Goal: Check status: Check status

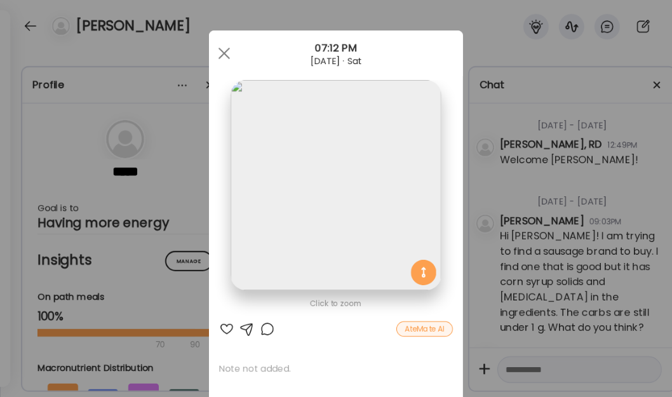
scroll to position [143, 0]
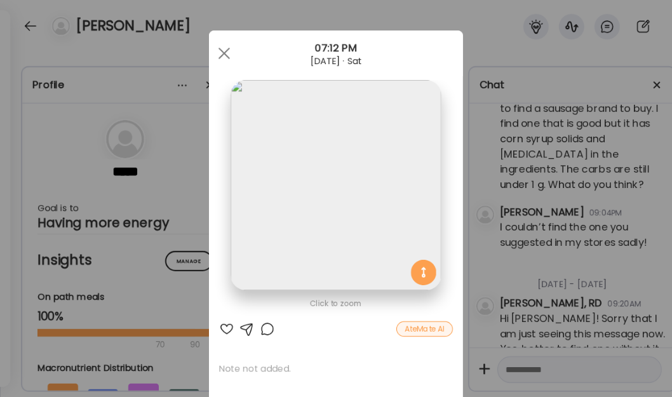
click at [221, 56] on div at bounding box center [224, 53] width 25 height 25
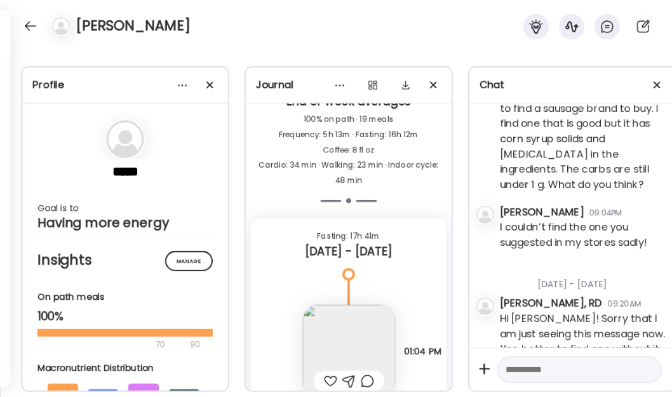
scroll to position [13066, 0]
click at [37, 32] on div at bounding box center [30, 26] width 20 height 20
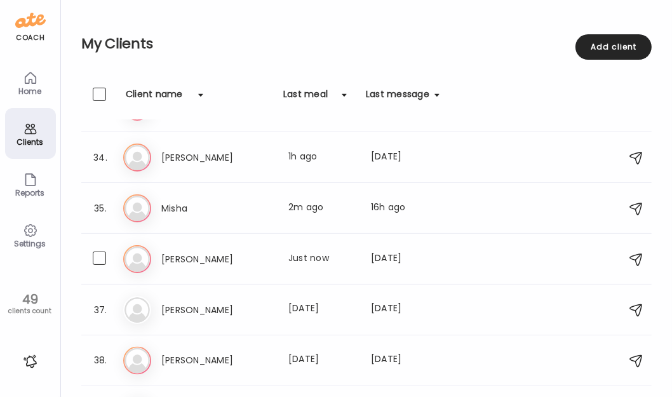
click at [226, 262] on h3 "[PERSON_NAME]" at bounding box center [217, 259] width 112 height 15
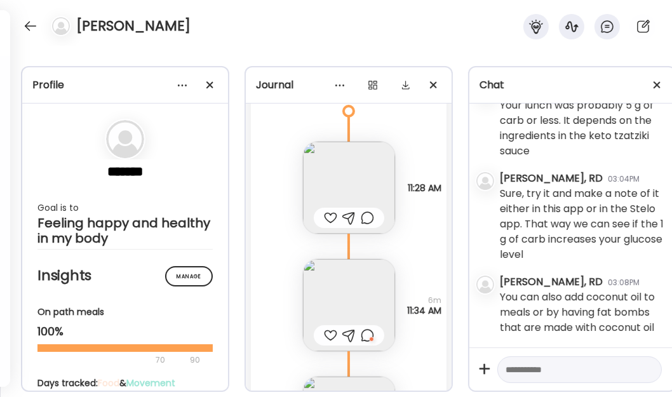
scroll to position [23237, 0]
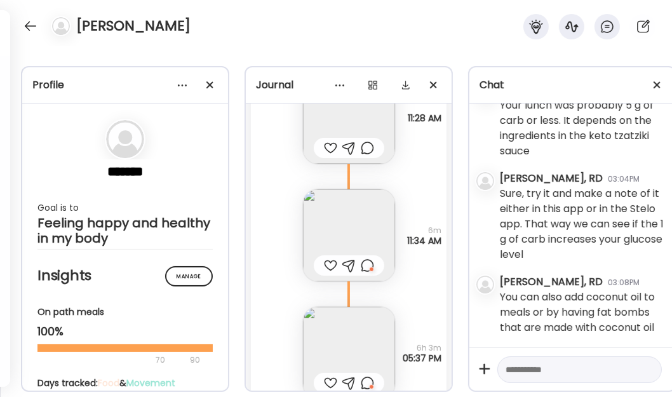
click at [345, 220] on img at bounding box center [349, 235] width 92 height 92
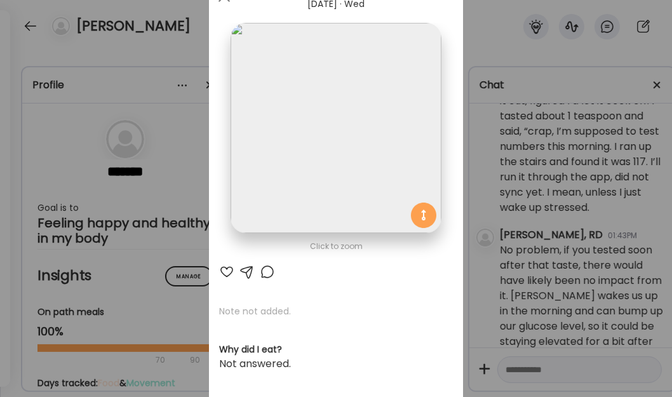
scroll to position [0, 0]
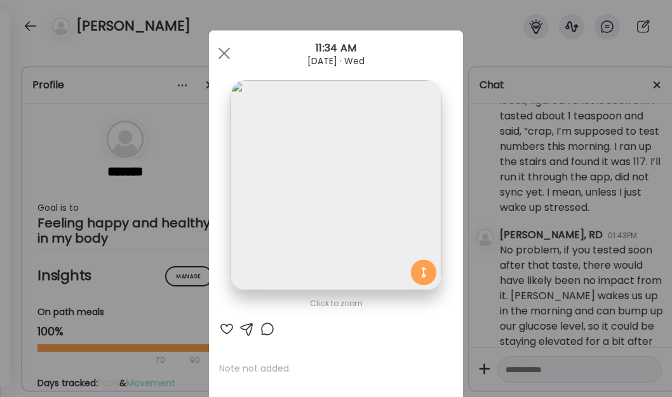
click at [222, 57] on div at bounding box center [224, 53] width 25 height 25
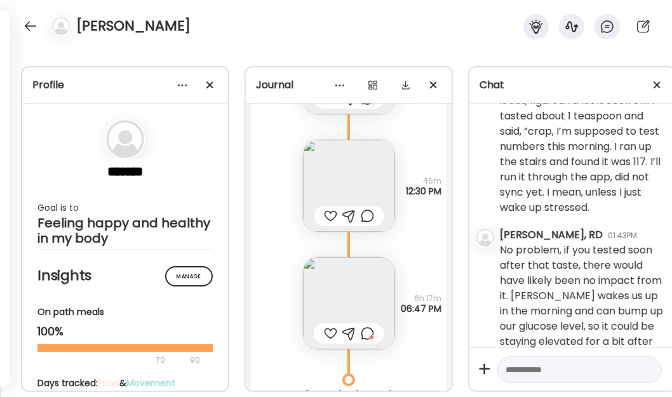
scroll to position [20407, 0]
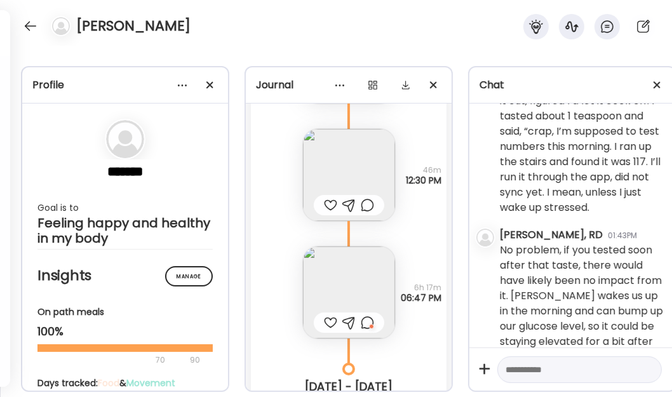
click at [346, 172] on img at bounding box center [349, 175] width 92 height 92
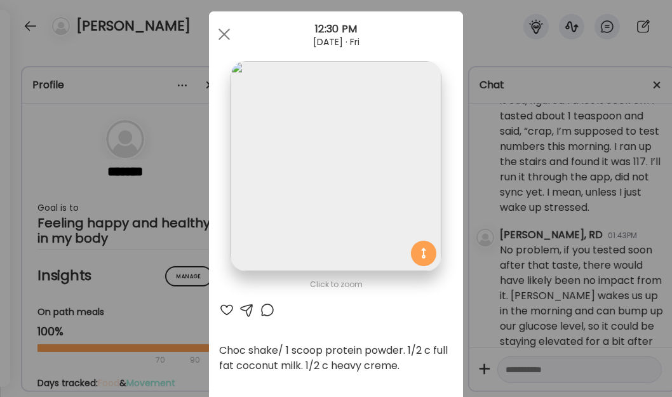
scroll to position [0, 0]
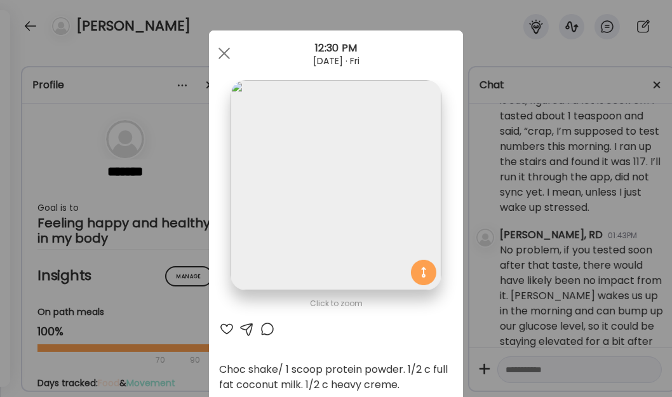
click at [224, 55] on div at bounding box center [224, 53] width 25 height 25
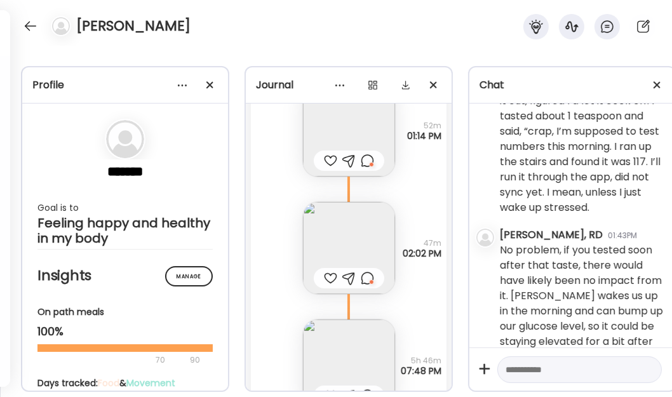
scroll to position [20985, 0]
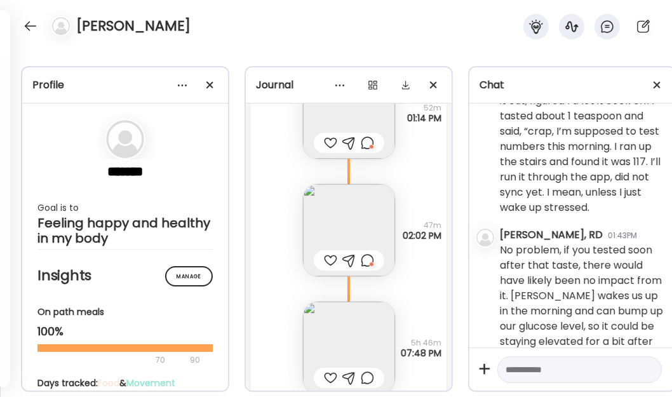
click at [330, 223] on img at bounding box center [349, 230] width 92 height 92
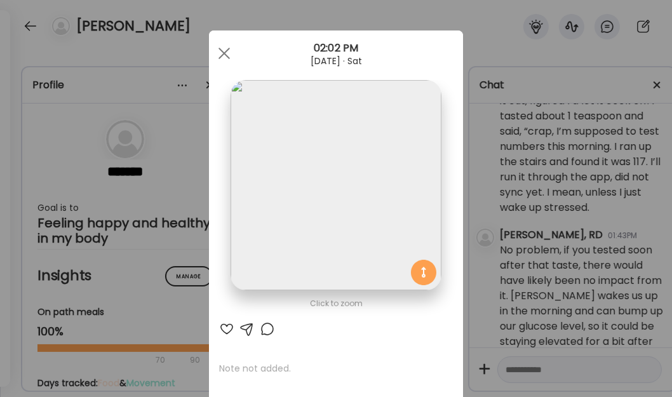
click at [330, 200] on img at bounding box center [336, 185] width 210 height 210
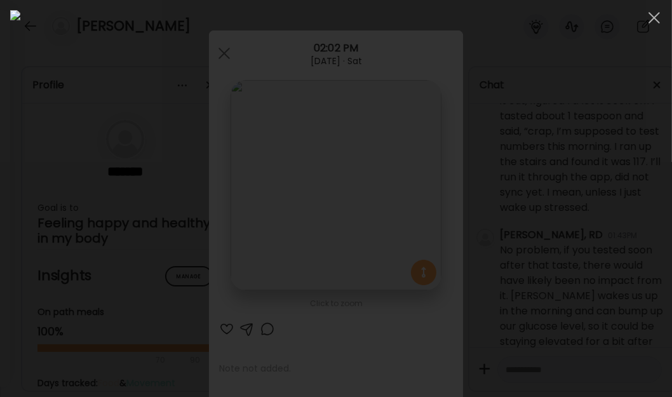
click at [655, 18] on span at bounding box center [654, 17] width 11 height 11
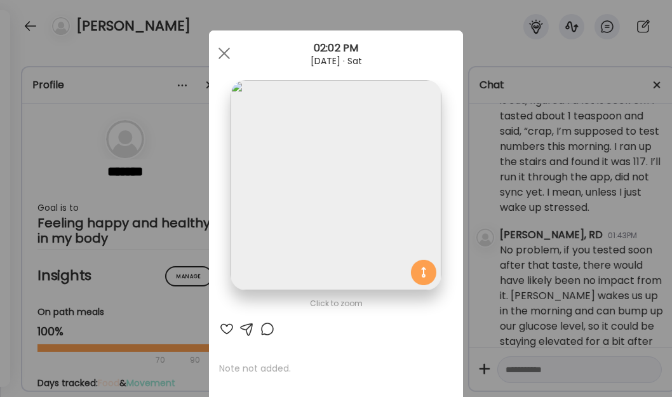
click at [227, 50] on div at bounding box center [224, 53] width 25 height 25
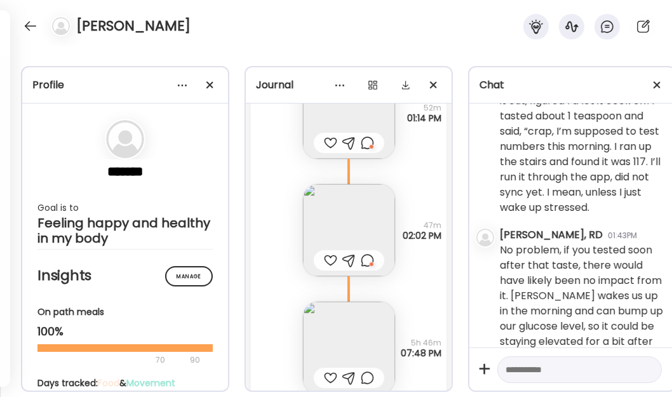
click at [306, 192] on img at bounding box center [349, 230] width 92 height 92
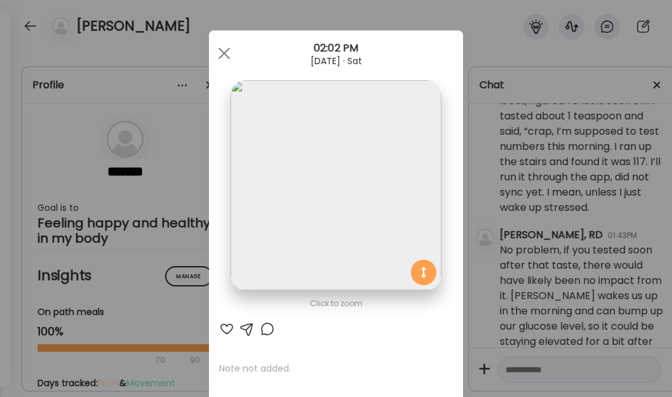
click at [304, 192] on img at bounding box center [336, 185] width 210 height 210
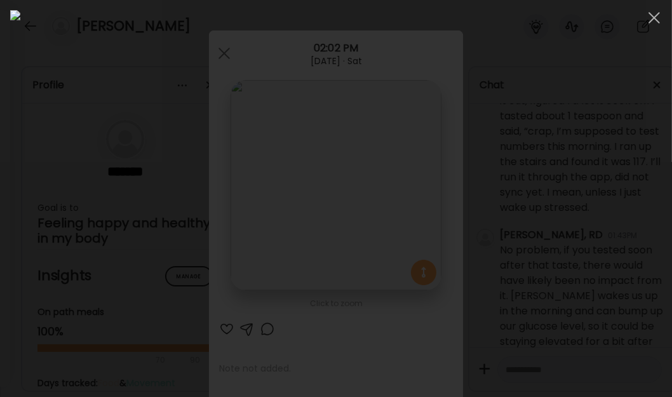
click at [646, 15] on div at bounding box center [654, 17] width 25 height 25
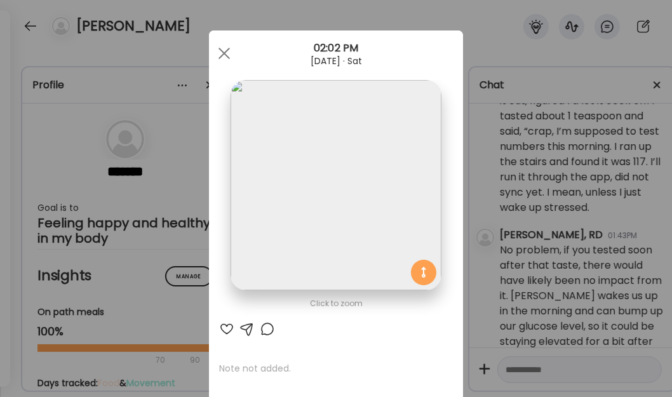
click at [227, 57] on div at bounding box center [224, 53] width 25 height 25
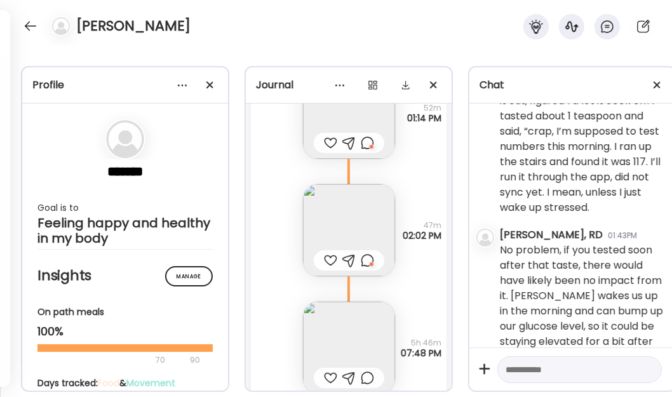
click at [340, 211] on img at bounding box center [349, 230] width 92 height 92
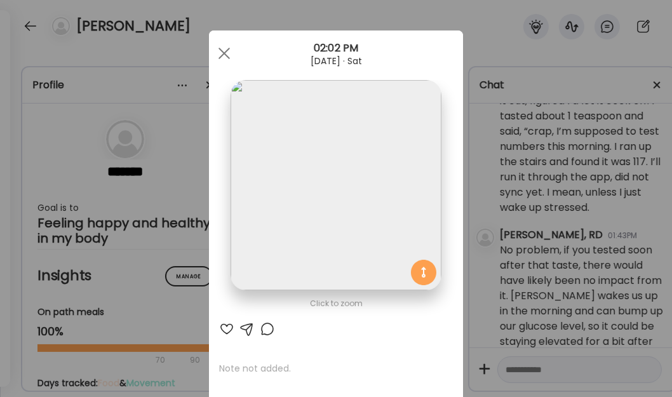
click at [266, 333] on div at bounding box center [267, 328] width 15 height 15
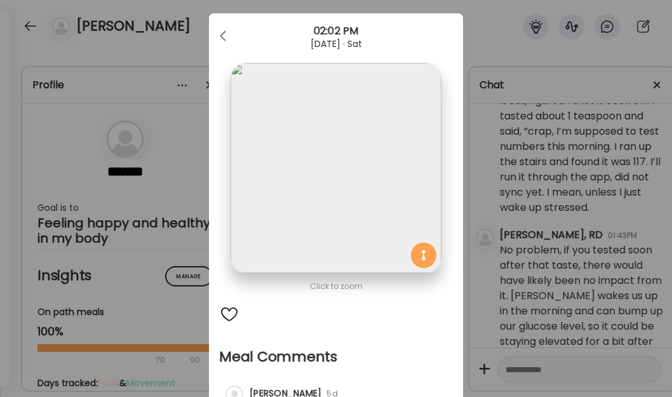
scroll to position [0, 0]
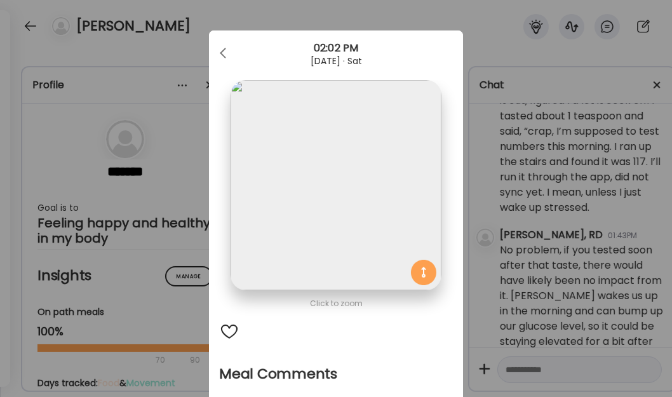
click at [220, 51] on span at bounding box center [223, 51] width 6 height 6
click at [229, 51] on div at bounding box center [224, 53] width 25 height 25
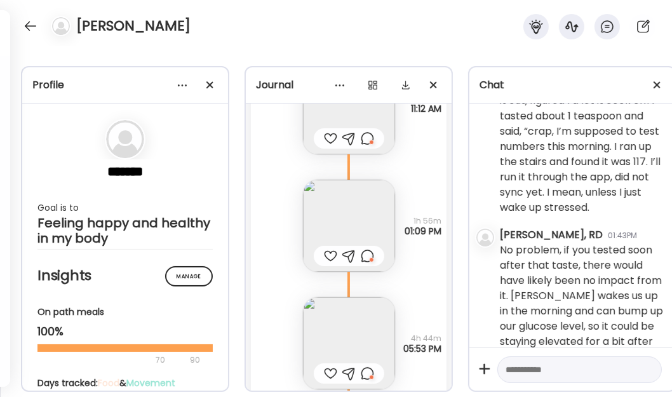
scroll to position [21562, 0]
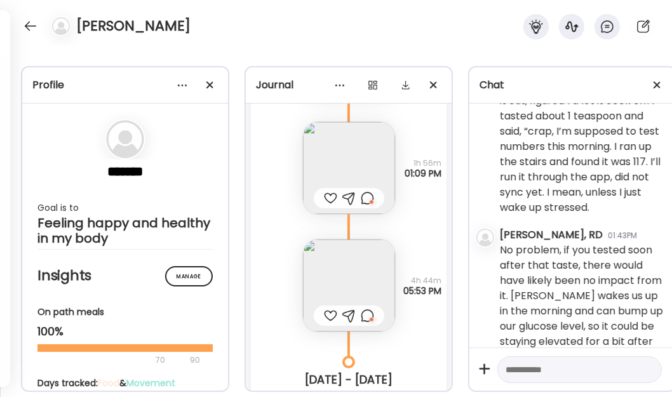
click at [345, 159] on img at bounding box center [349, 168] width 92 height 92
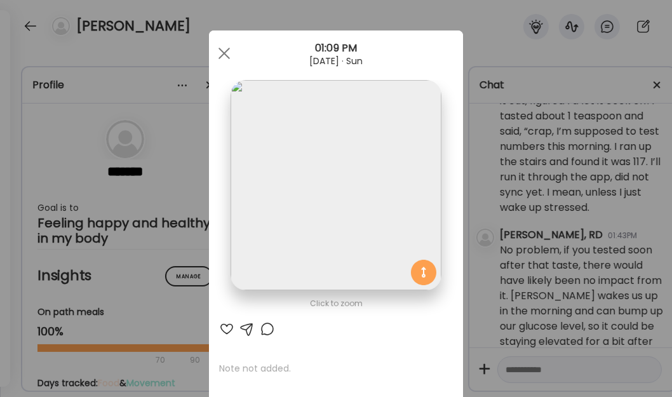
click at [344, 159] on img at bounding box center [336, 185] width 210 height 210
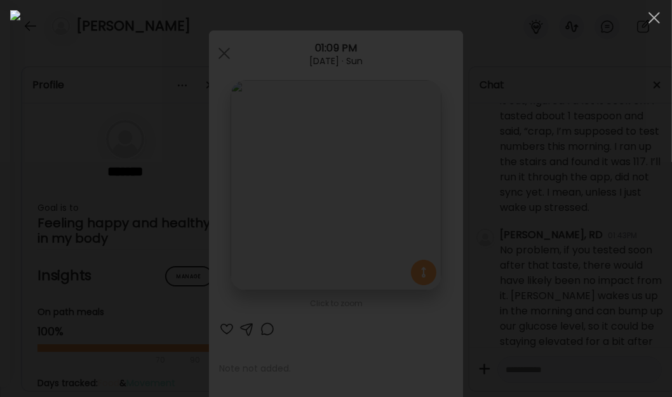
click at [651, 15] on span at bounding box center [654, 17] width 11 height 11
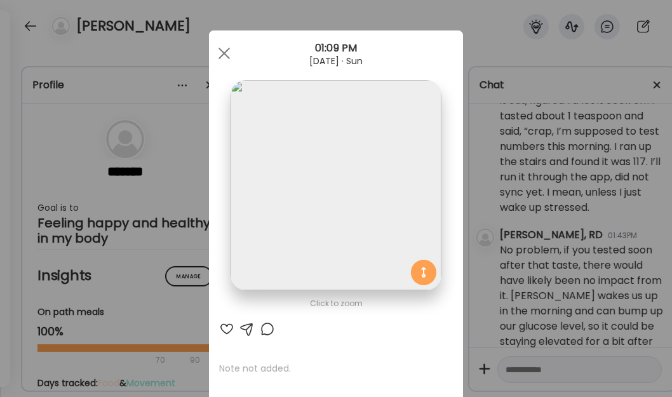
click at [212, 57] on div at bounding box center [224, 53] width 25 height 25
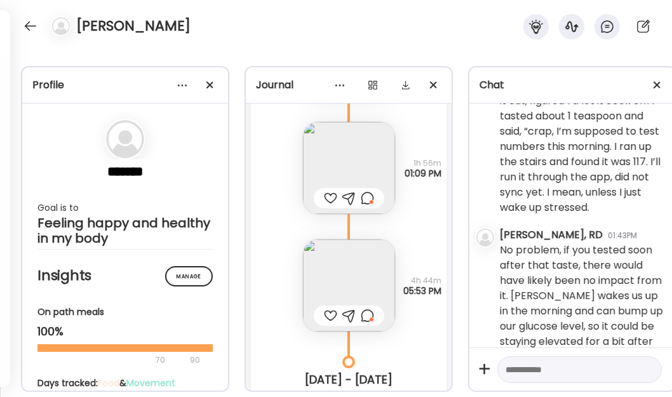
click at [355, 172] on img at bounding box center [349, 168] width 92 height 92
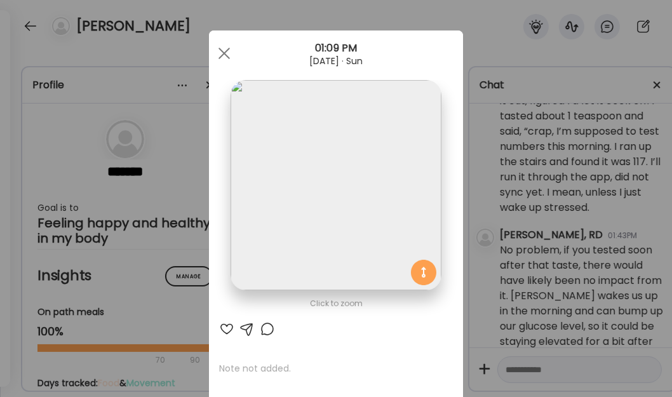
click at [354, 173] on img at bounding box center [336, 185] width 210 height 210
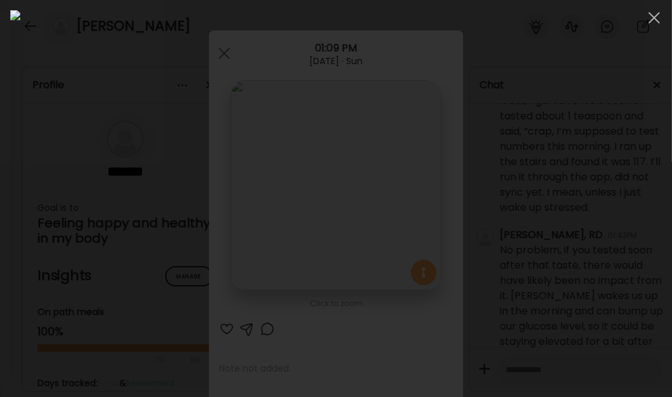
click at [653, 19] on span at bounding box center [654, 17] width 11 height 11
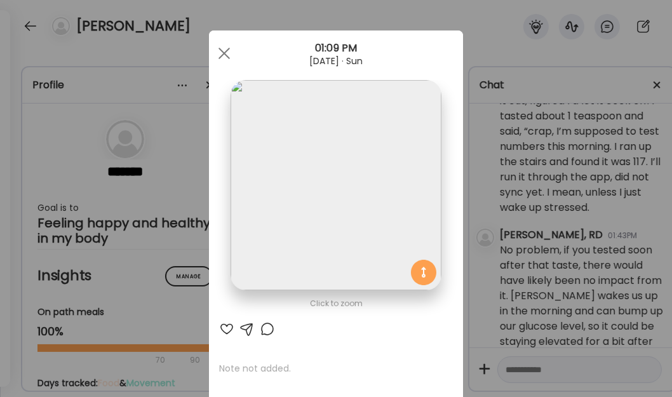
click at [219, 51] on span at bounding box center [224, 53] width 11 height 11
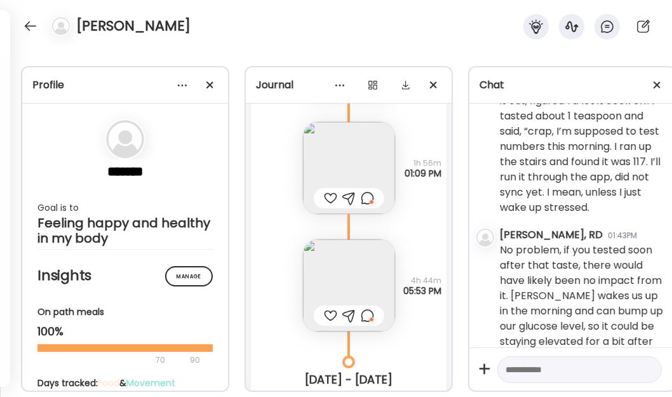
click at [368, 263] on img at bounding box center [349, 286] width 92 height 92
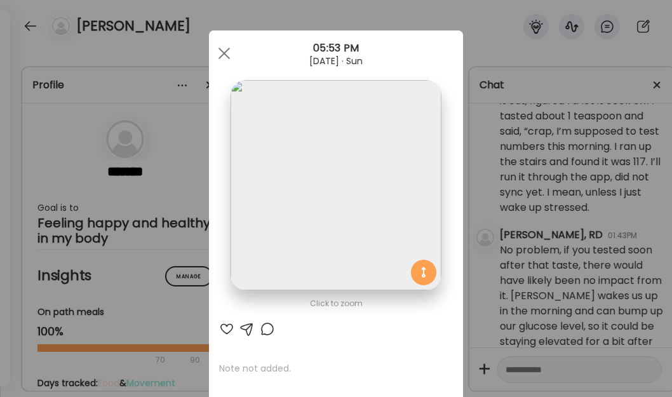
click at [356, 230] on img at bounding box center [336, 185] width 210 height 210
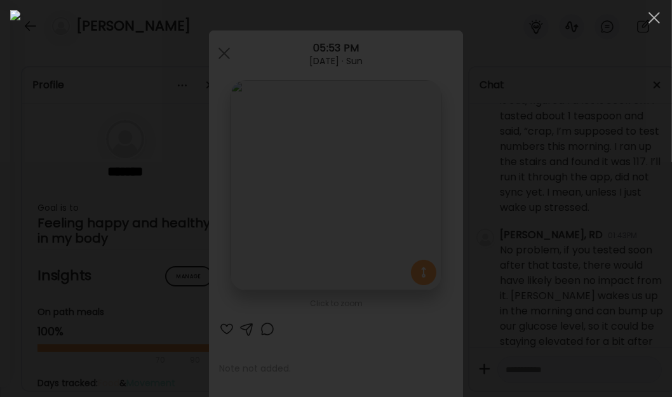
click at [657, 16] on div at bounding box center [654, 17] width 25 height 25
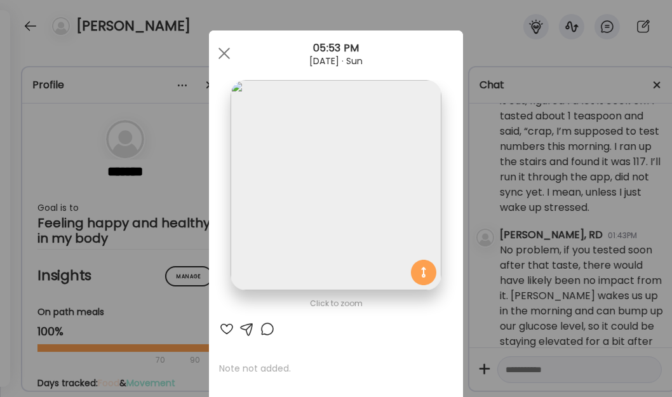
click at [219, 57] on span at bounding box center [224, 53] width 11 height 11
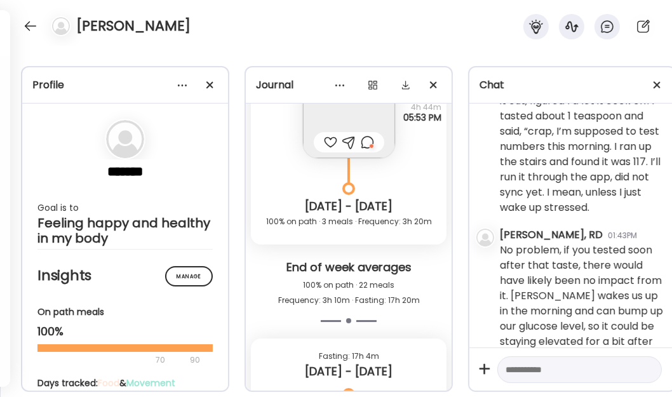
scroll to position [21620, 0]
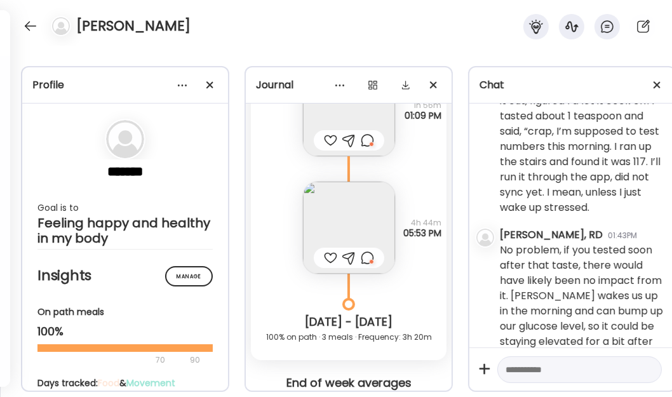
click at [331, 216] on img at bounding box center [349, 228] width 92 height 92
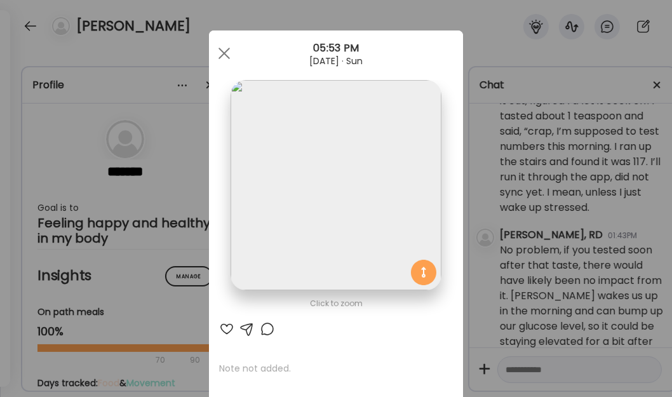
click at [321, 161] on img at bounding box center [336, 185] width 210 height 210
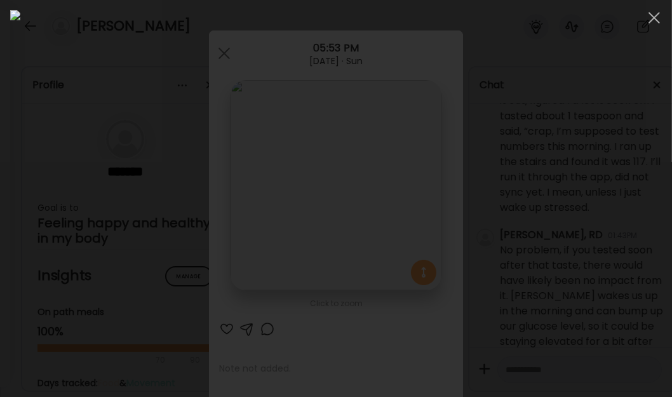
click at [659, 19] on div at bounding box center [654, 17] width 25 height 25
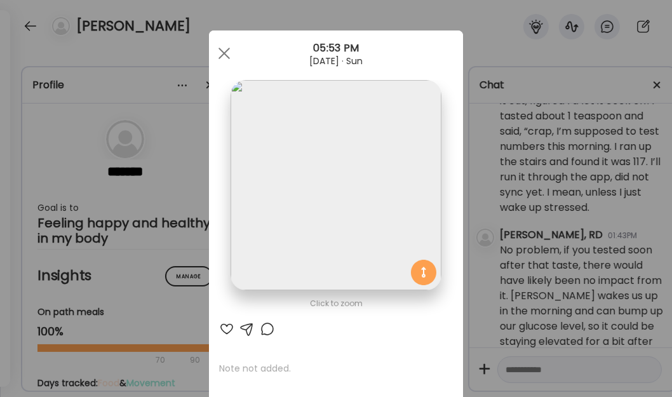
click at [213, 43] on div at bounding box center [224, 53] width 25 height 25
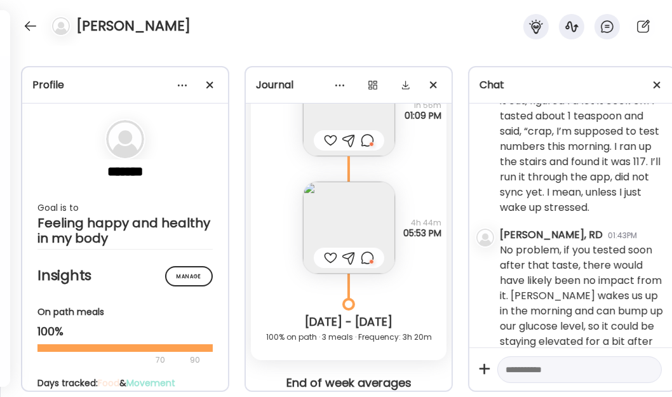
click at [324, 255] on div at bounding box center [330, 257] width 13 height 15
click at [330, 137] on div at bounding box center [330, 140] width 13 height 15
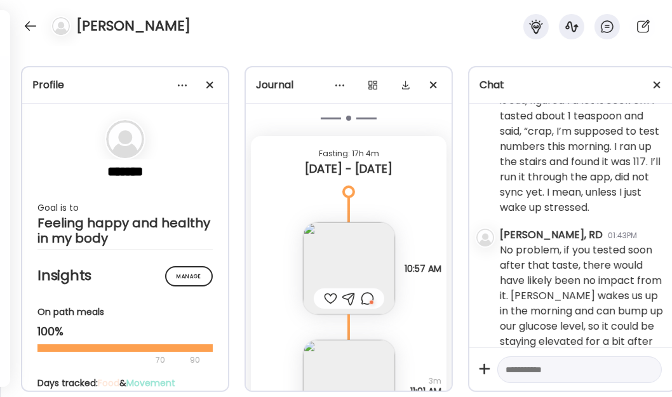
scroll to position [22024, 0]
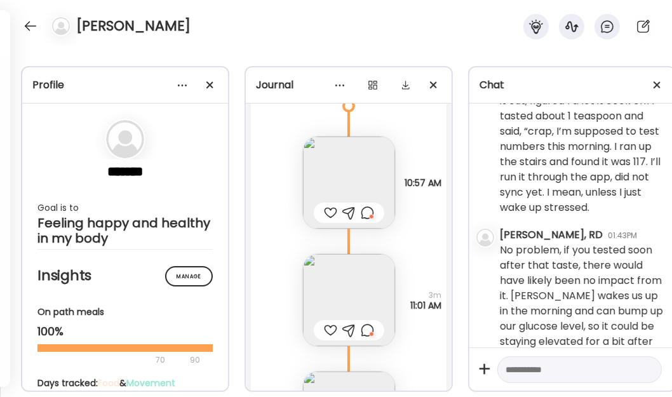
click at [57, 382] on div "Days tracked: Food & Movement" at bounding box center [143, 383] width 212 height 13
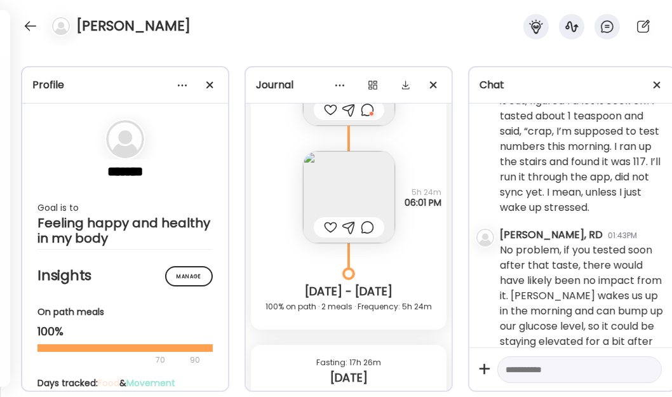
scroll to position [22833, 0]
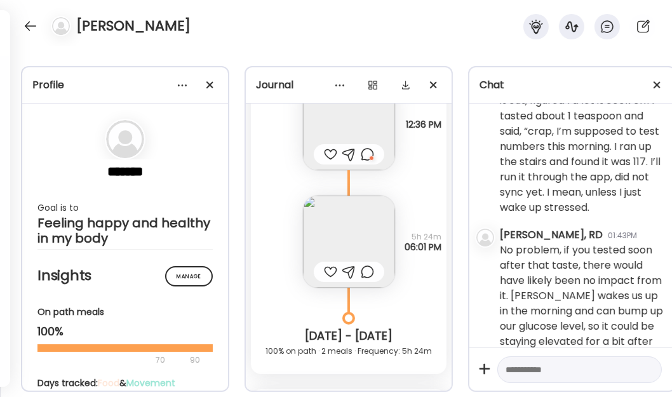
click at [339, 229] on img at bounding box center [349, 242] width 92 height 92
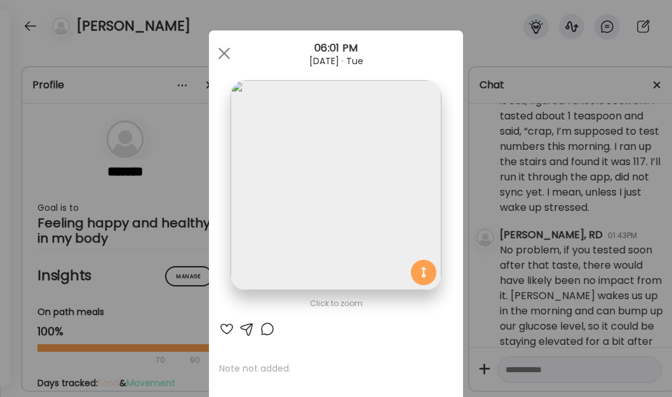
click at [327, 168] on img at bounding box center [336, 185] width 210 height 210
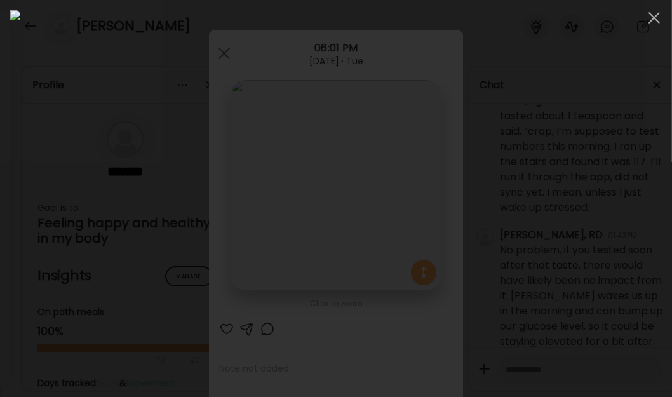
click at [325, 171] on img at bounding box center [336, 198] width 652 height 377
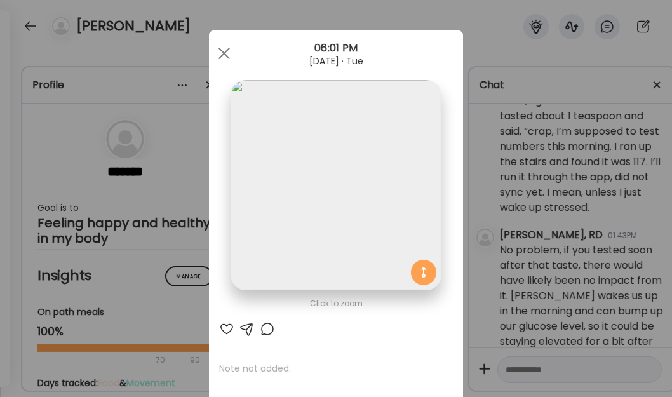
click at [219, 55] on span at bounding box center [224, 53] width 11 height 11
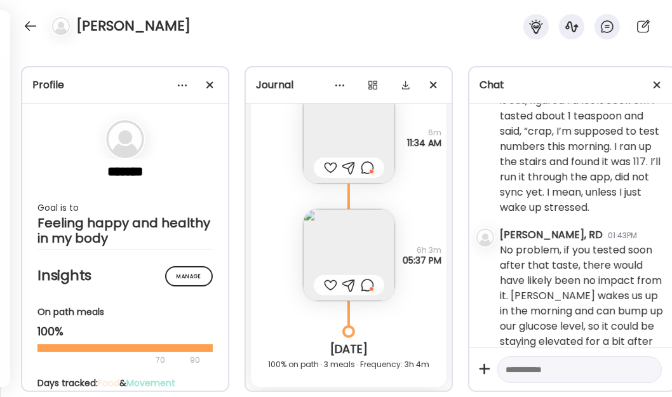
scroll to position [23353, 0]
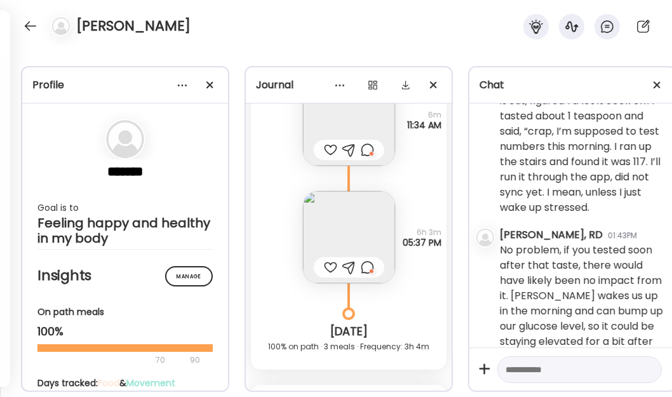
click at [314, 215] on img at bounding box center [349, 237] width 92 height 92
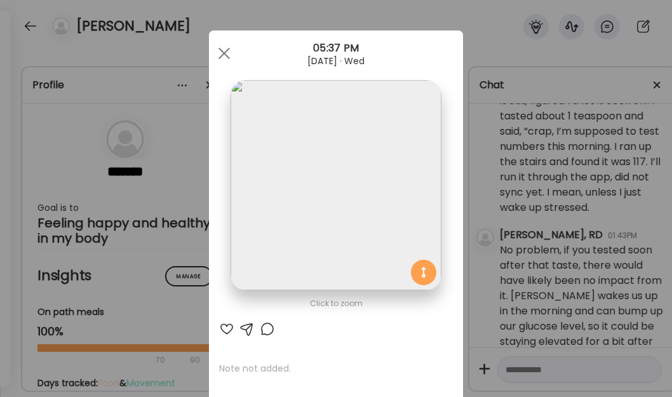
click at [316, 216] on img at bounding box center [336, 185] width 210 height 210
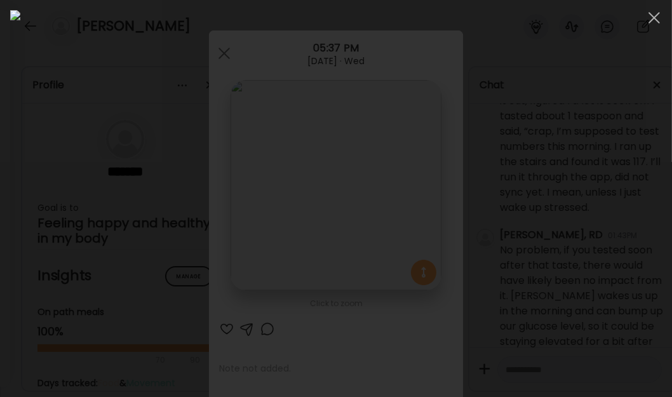
click at [654, 20] on div at bounding box center [654, 17] width 25 height 25
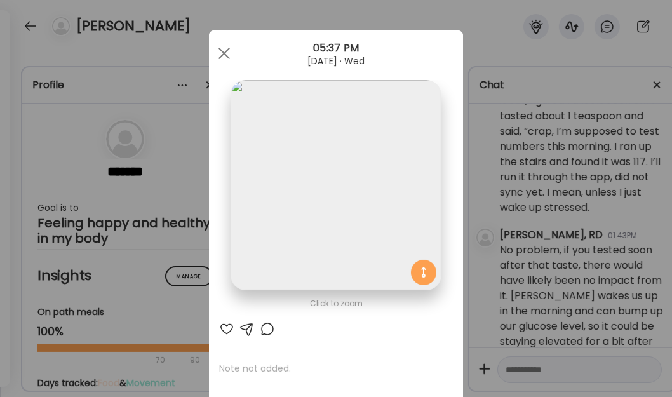
click at [218, 37] on div "Ate Coach Dashboard 05:37 PM [DATE] · Wed" at bounding box center [336, 53] width 254 height 46
click at [225, 48] on span at bounding box center [224, 53] width 11 height 11
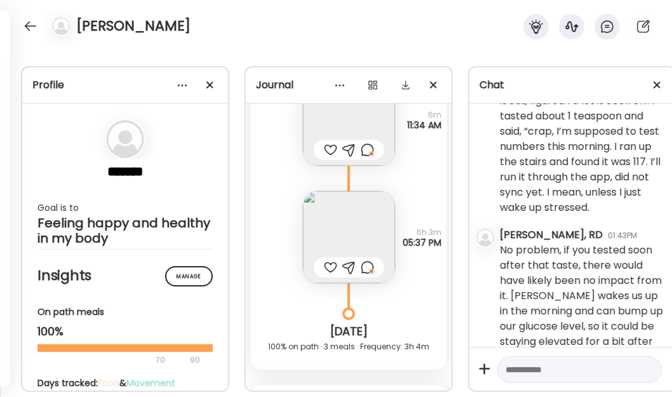
click at [325, 266] on div at bounding box center [330, 267] width 13 height 15
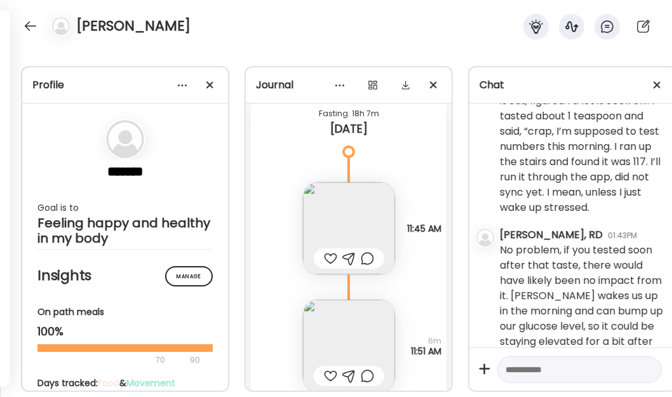
scroll to position [23757, 0]
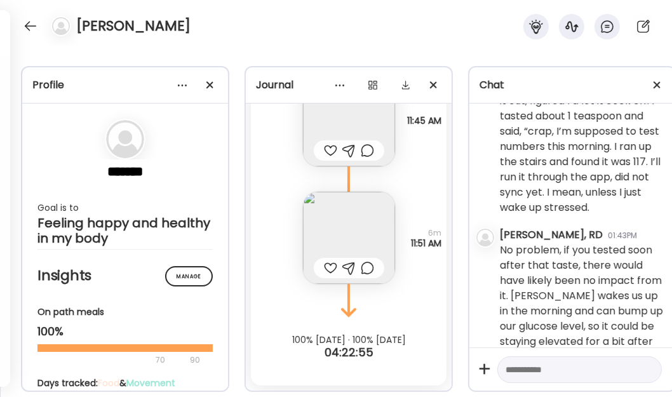
click at [327, 220] on img at bounding box center [349, 238] width 92 height 92
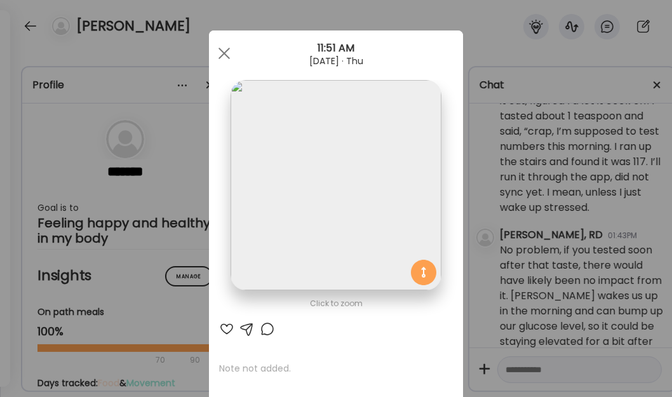
click at [224, 57] on span at bounding box center [224, 53] width 11 height 11
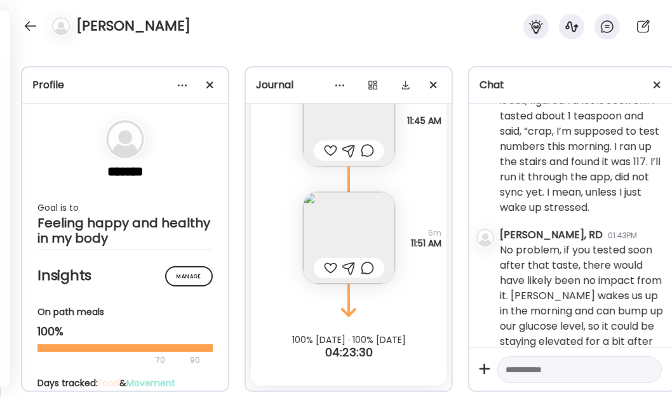
click at [353, 235] on img at bounding box center [349, 238] width 92 height 92
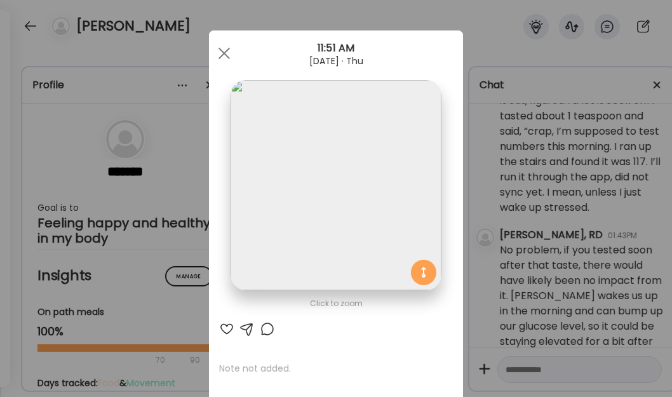
click at [224, 58] on span at bounding box center [224, 53] width 11 height 11
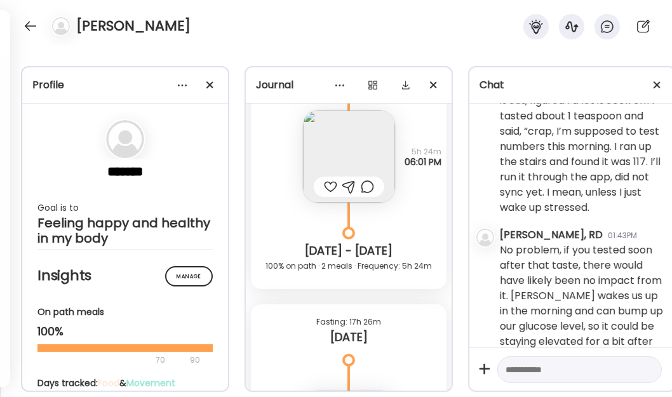
scroll to position [22891, 0]
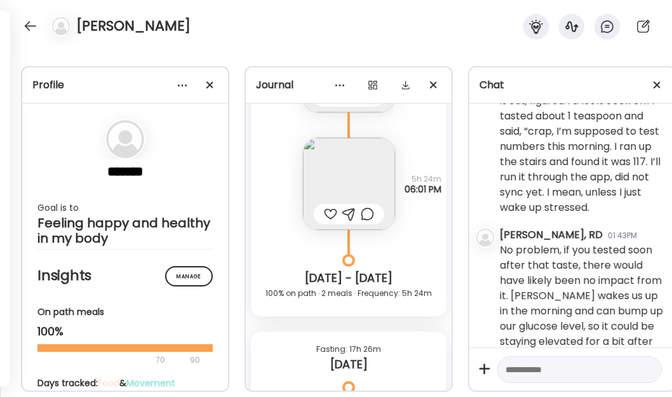
click at [231, 328] on div "Profile ******* Goal is to Feeling happy and healthy in my body Manage Insights…" at bounding box center [336, 221] width 672 height 351
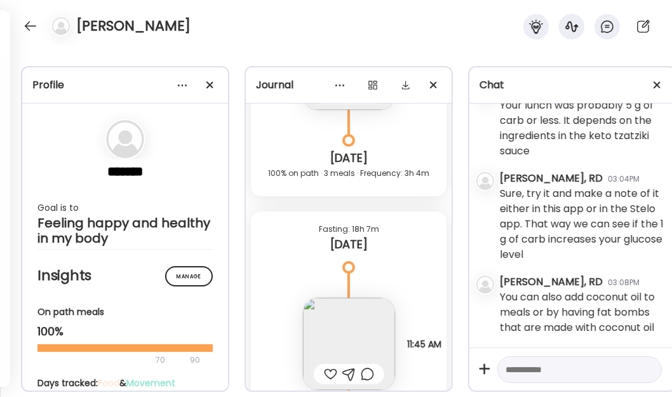
scroll to position [4675, 0]
